Goal: Information Seeking & Learning: Understand process/instructions

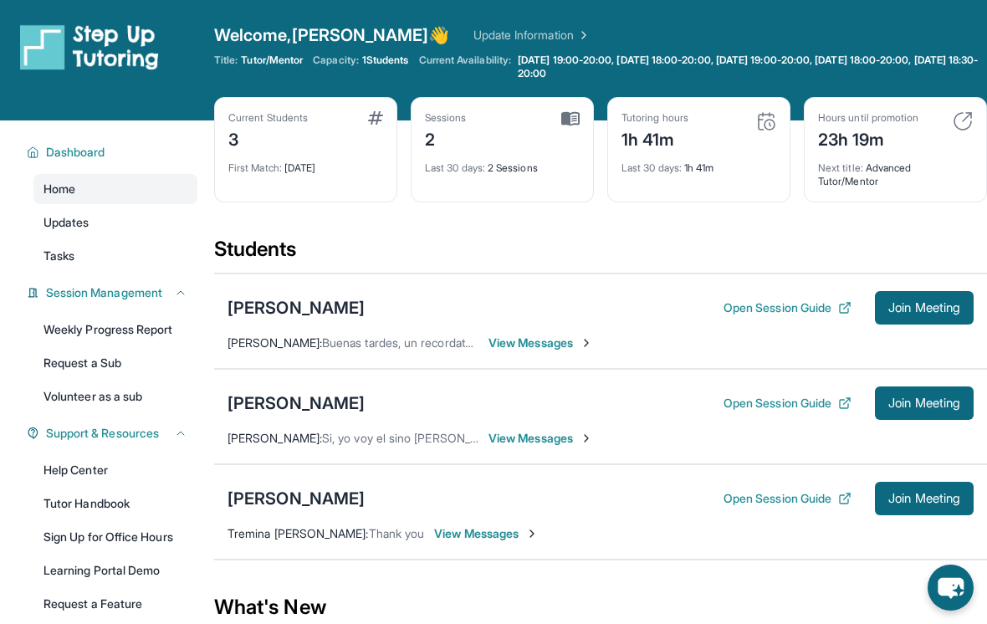
click at [795, 308] on button "Open Session Guide" at bounding box center [787, 307] width 128 height 17
click at [807, 401] on button "Open Session Guide" at bounding box center [787, 403] width 128 height 17
click at [811, 505] on button "Open Session Guide" at bounding box center [787, 498] width 128 height 17
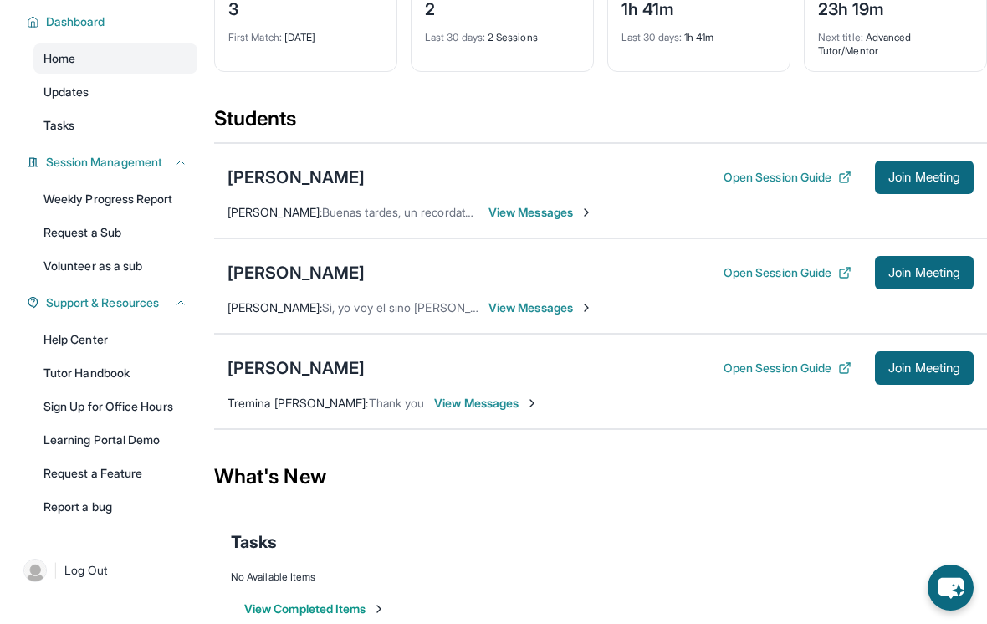
scroll to position [135, 0]
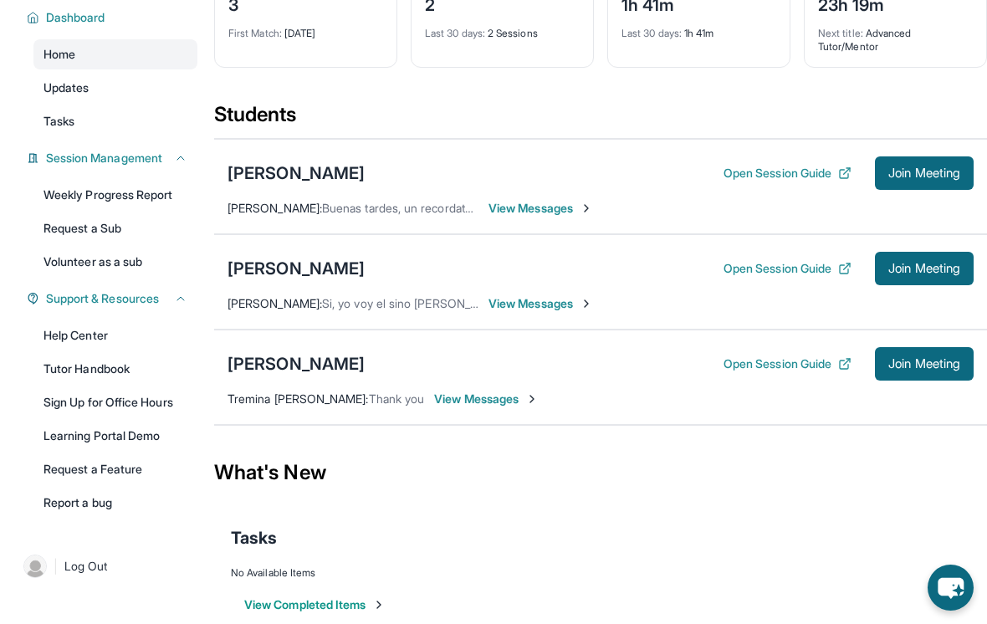
click at [257, 358] on div "[PERSON_NAME]" at bounding box center [295, 363] width 137 height 23
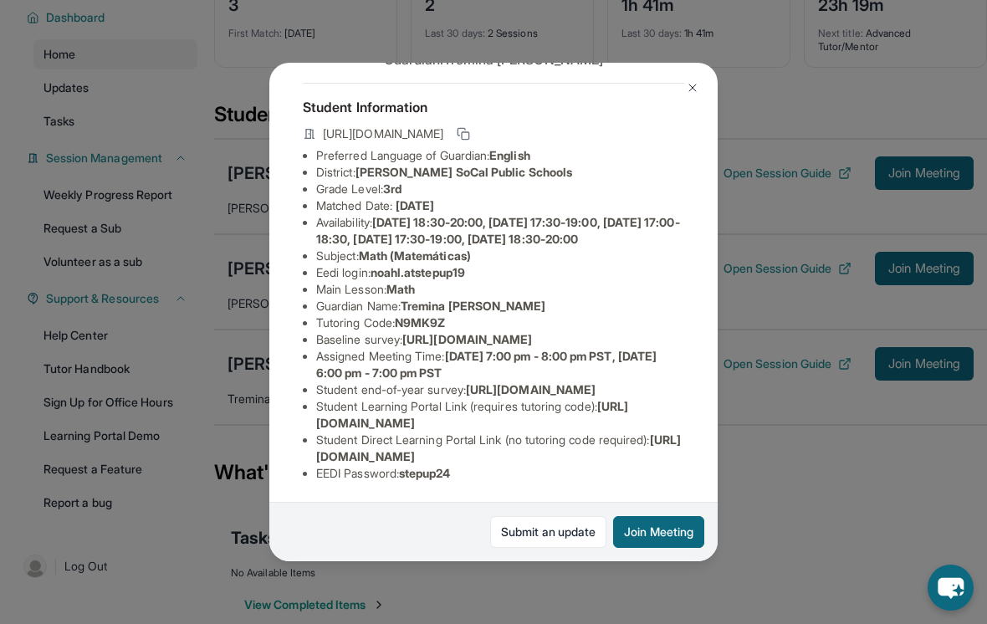
scroll to position [183, 3]
click at [533, 548] on link "Submit an update" at bounding box center [548, 532] width 116 height 32
click at [686, 82] on img at bounding box center [692, 87] width 13 height 13
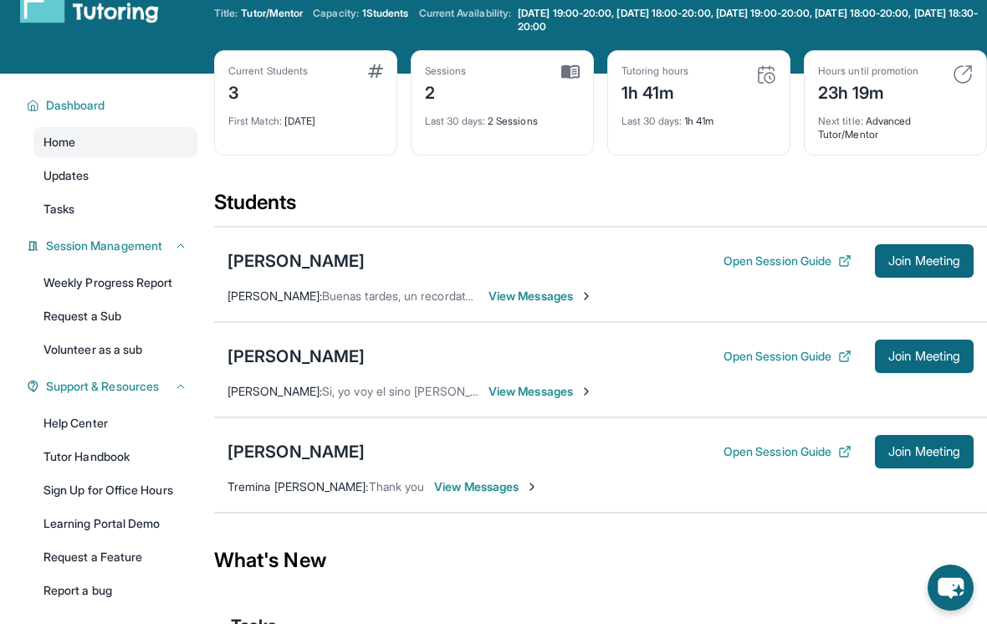
scroll to position [0, 0]
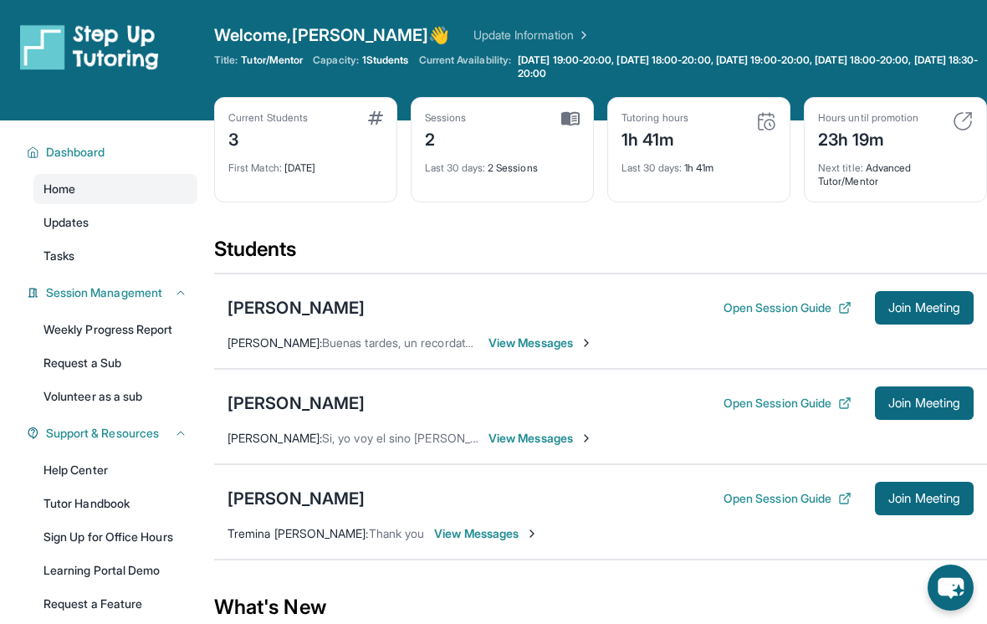
click at [758, 127] on img at bounding box center [766, 121] width 20 height 20
click at [149, 224] on link "Updates" at bounding box center [115, 222] width 164 height 30
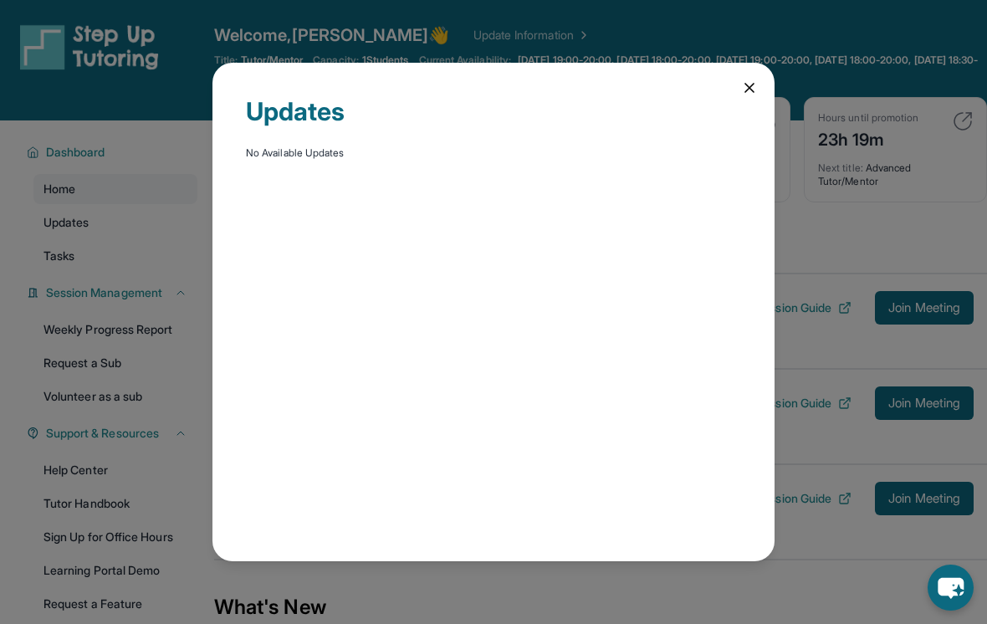
click at [132, 255] on div "Updates No Available Updates" at bounding box center [493, 312] width 987 height 624
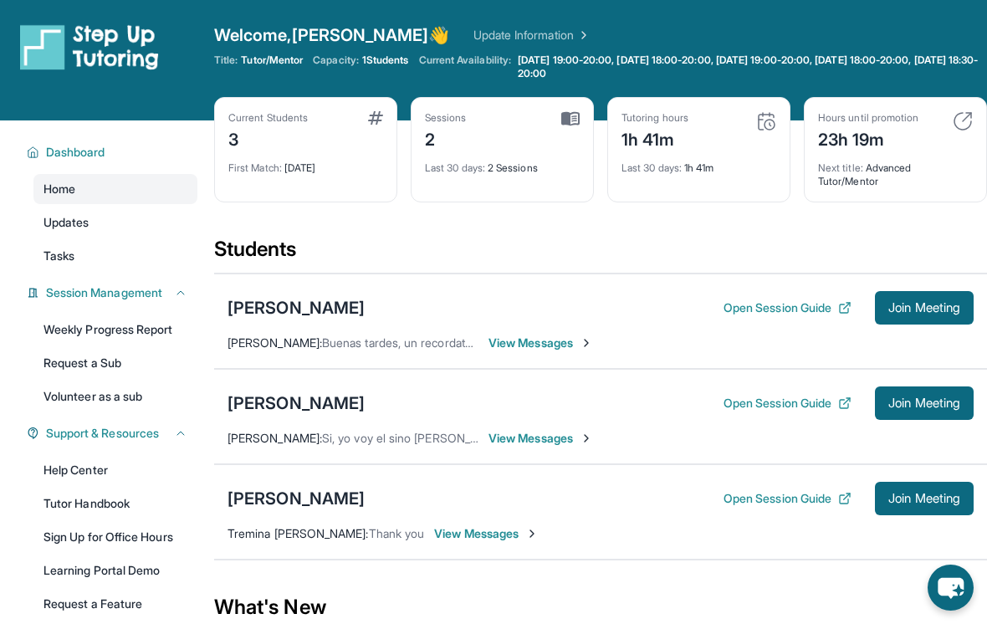
click at [125, 248] on link "Tasks" at bounding box center [115, 256] width 164 height 30
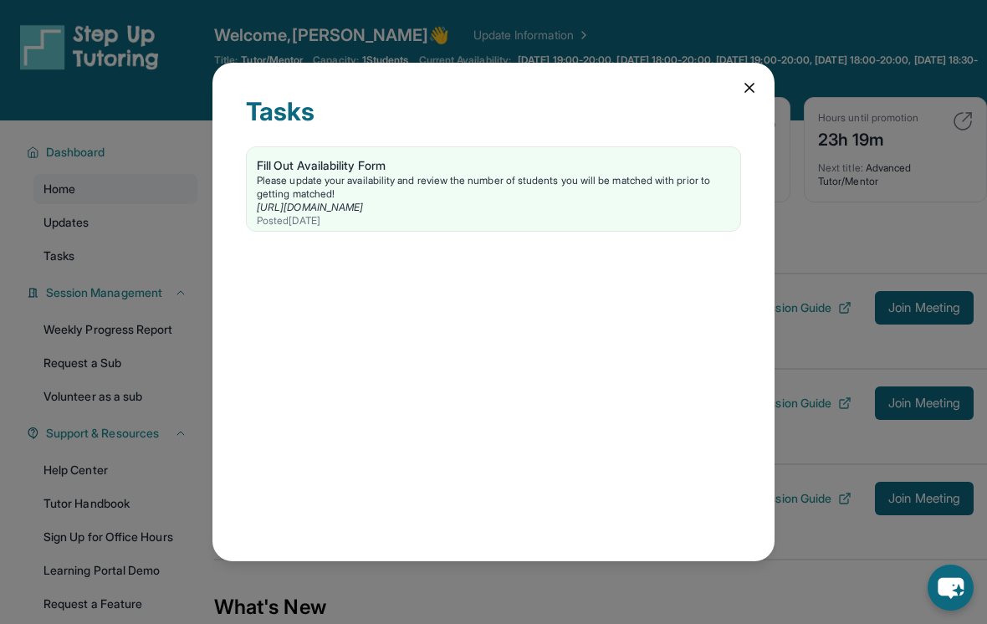
click at [730, 84] on div "Tasks Fill Out Availability Form Please update your availability and review the…" at bounding box center [493, 312] width 562 height 499
click at [748, 79] on icon at bounding box center [749, 87] width 17 height 17
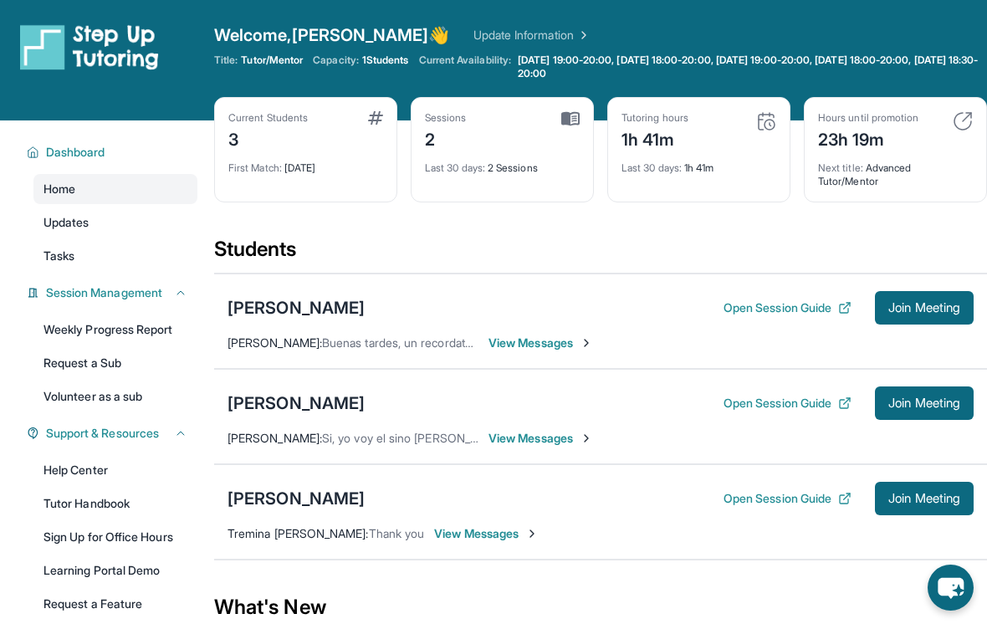
click at [121, 251] on link "Tasks" at bounding box center [115, 256] width 164 height 30
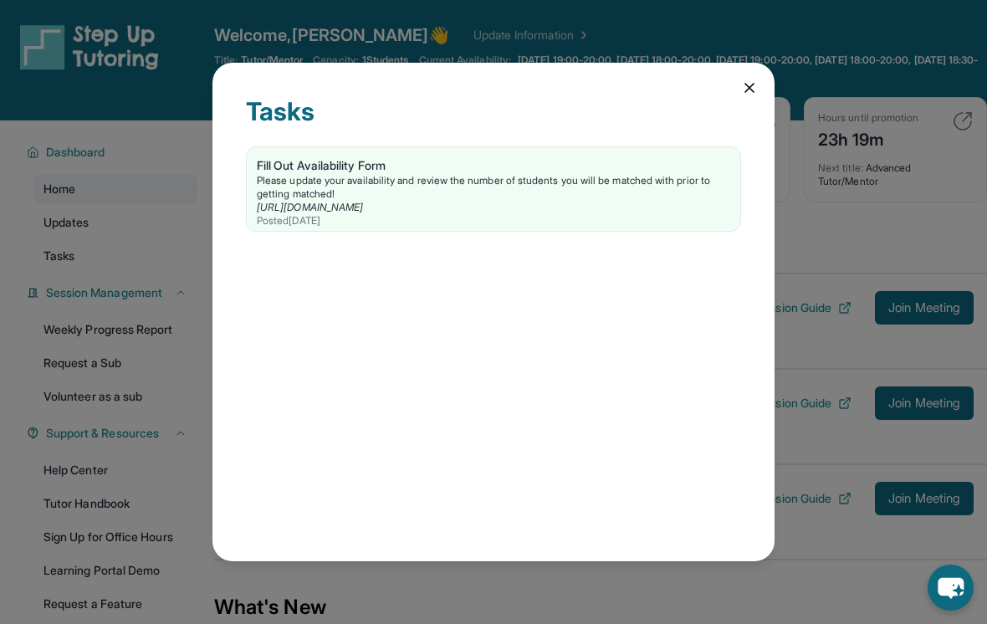
click at [427, 182] on div "Please update your availability and review the number of students you will be m…" at bounding box center [493, 187] width 473 height 27
click at [741, 79] on icon at bounding box center [749, 87] width 17 height 17
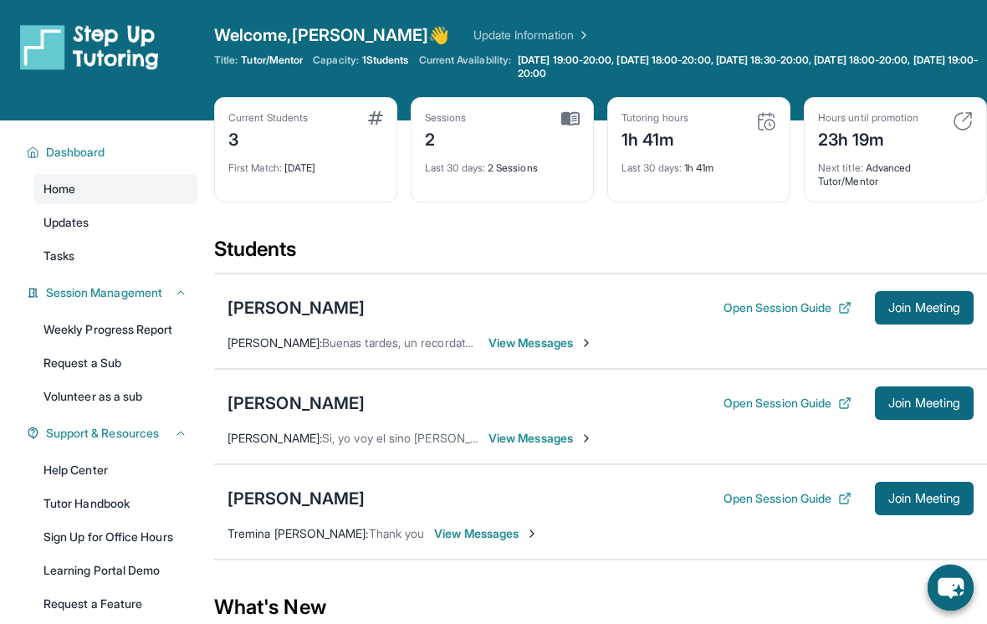
click at [131, 254] on link "Tasks" at bounding box center [115, 256] width 164 height 30
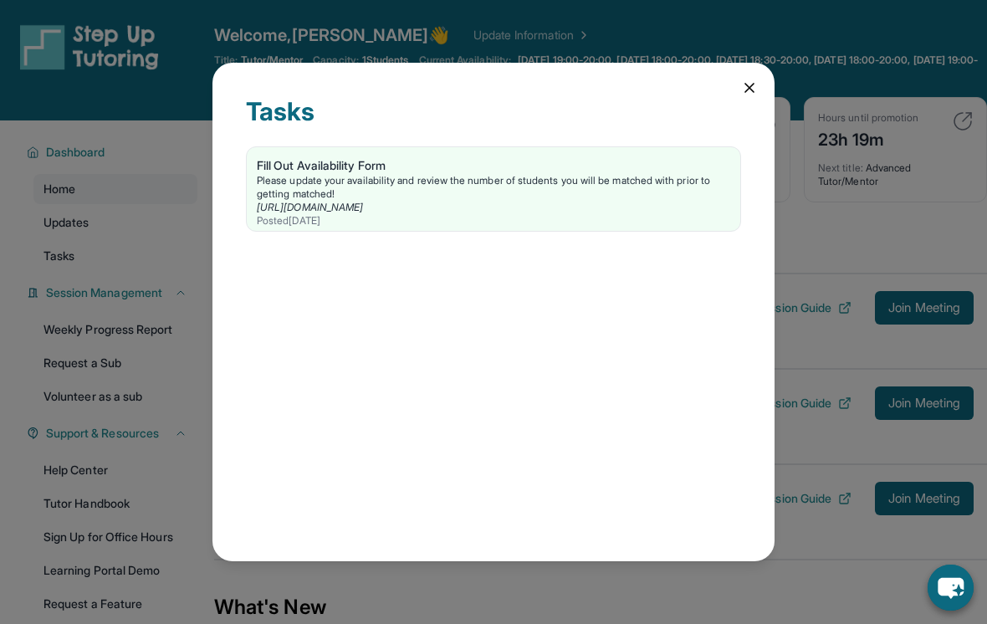
click at [385, 186] on div "Please update your availability and review the number of students you will be m…" at bounding box center [493, 187] width 473 height 27
click at [733, 80] on div "Tasks Fill Out Availability Form Please update your availability and review the…" at bounding box center [493, 312] width 562 height 499
click at [749, 79] on icon at bounding box center [749, 87] width 17 height 17
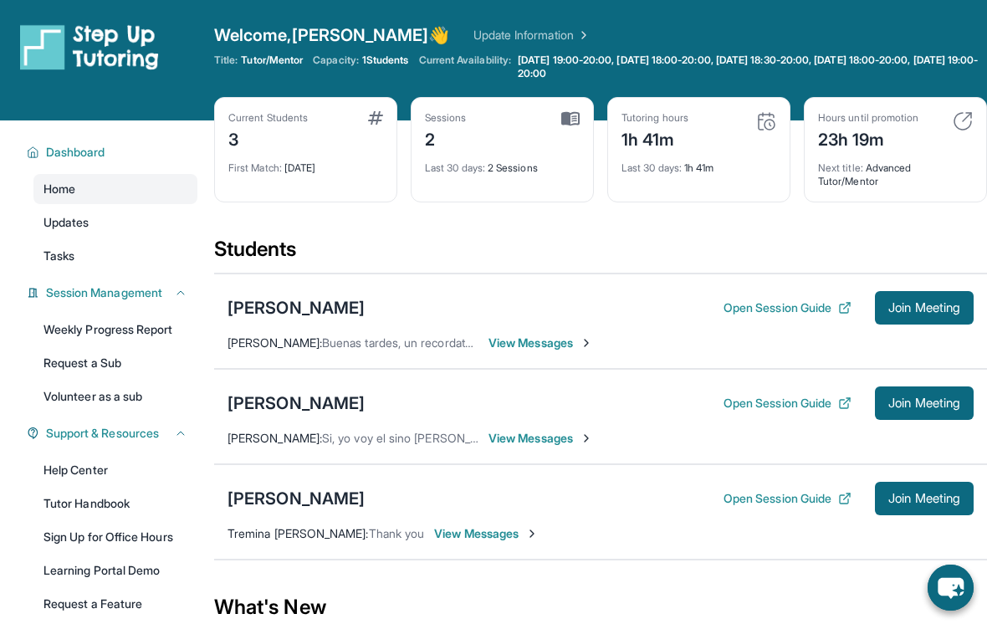
click at [140, 332] on link "Weekly Progress Report" at bounding box center [115, 329] width 164 height 30
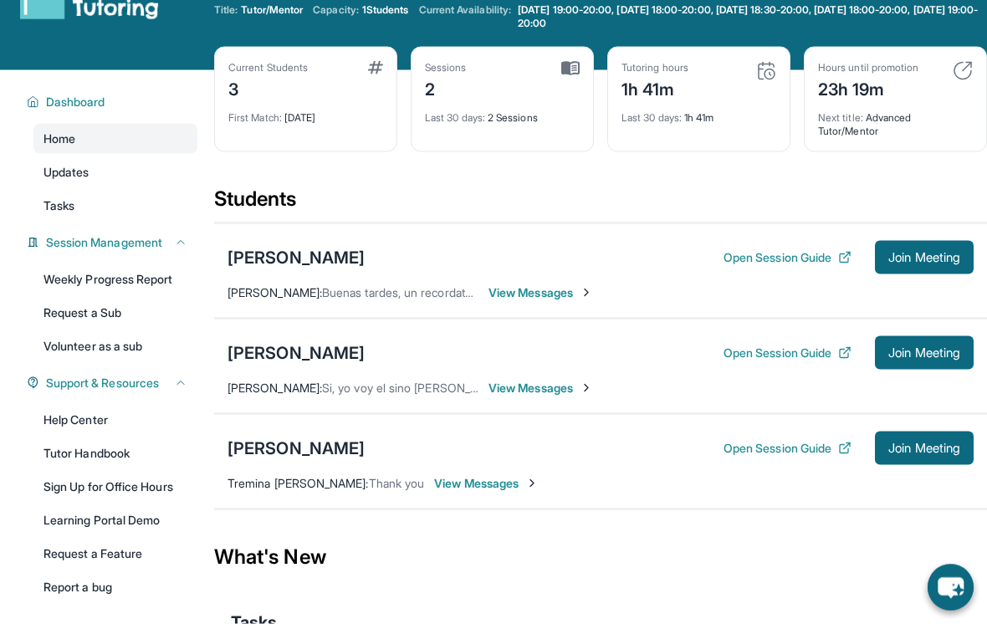
scroll to position [54, 0]
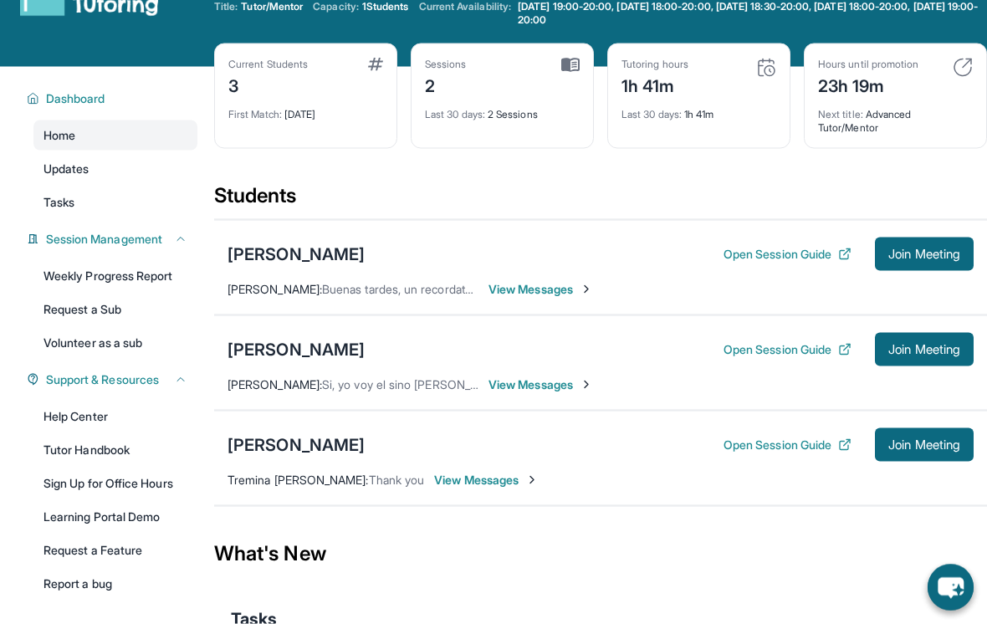
click at [150, 355] on link "Volunteer as a sub" at bounding box center [115, 343] width 164 height 30
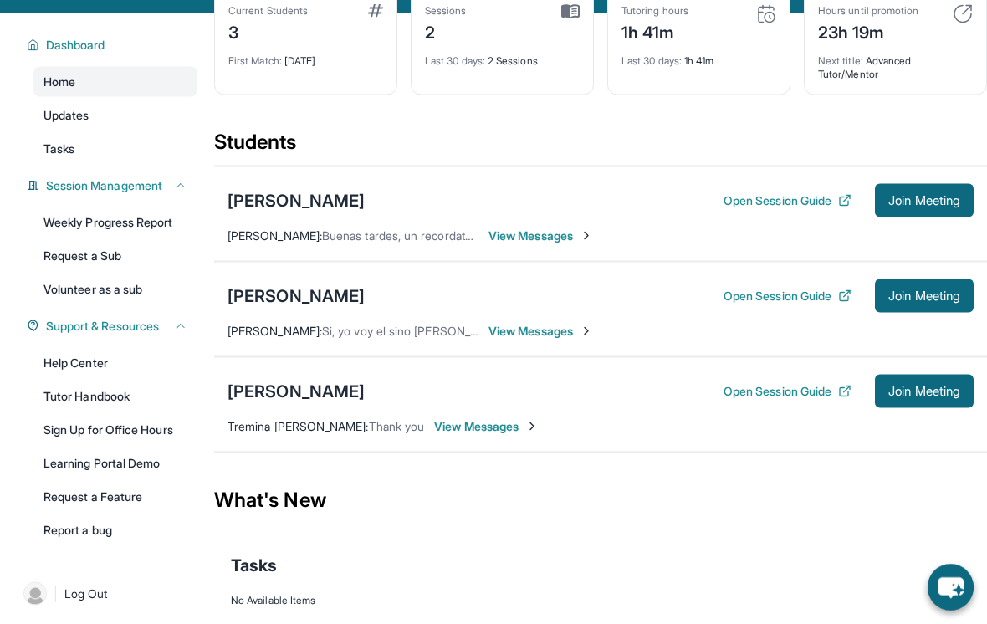
scroll to position [115, 0]
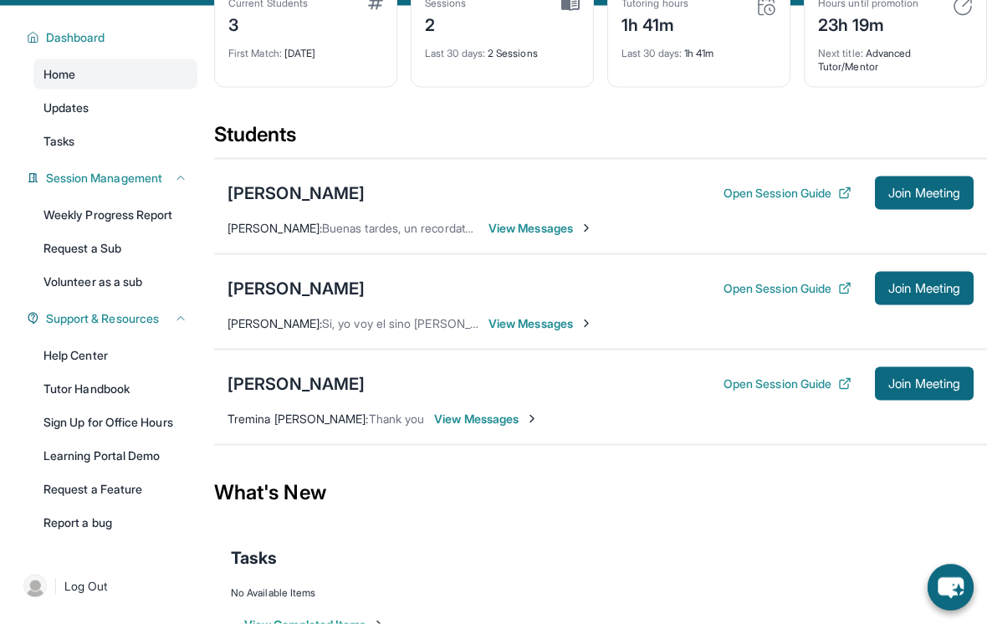
click at [132, 401] on link "Tutor Handbook" at bounding box center [115, 389] width 164 height 30
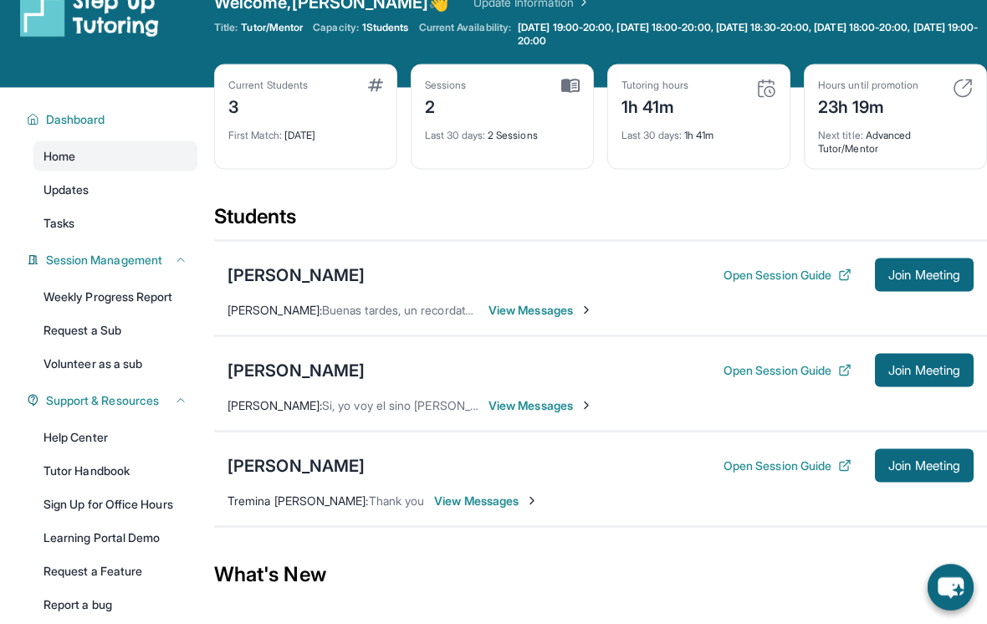
scroll to position [0, 0]
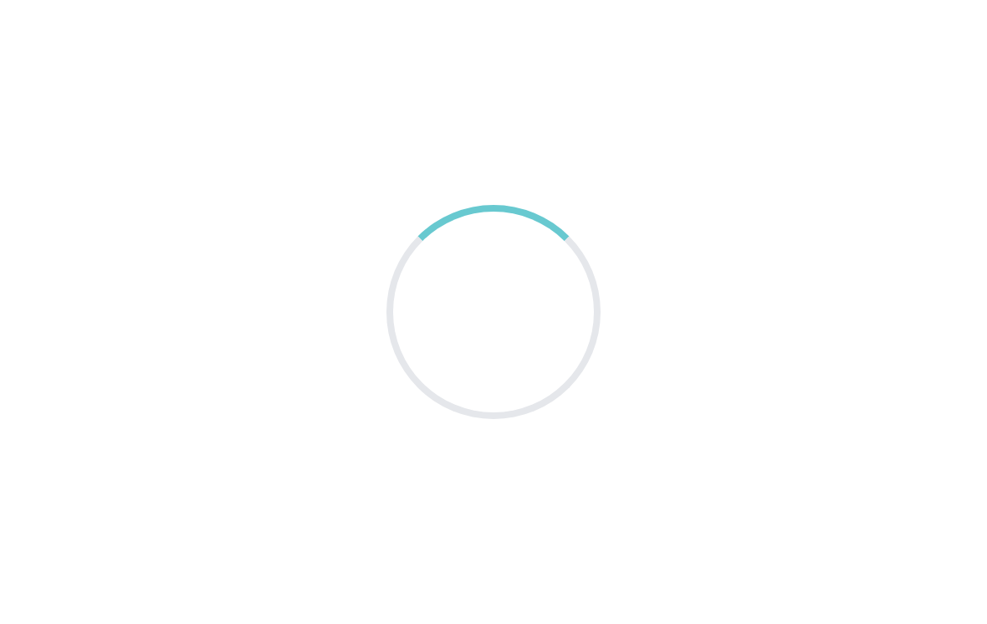
scroll to position [26, 0]
